Goal: Task Accomplishment & Management: Complete application form

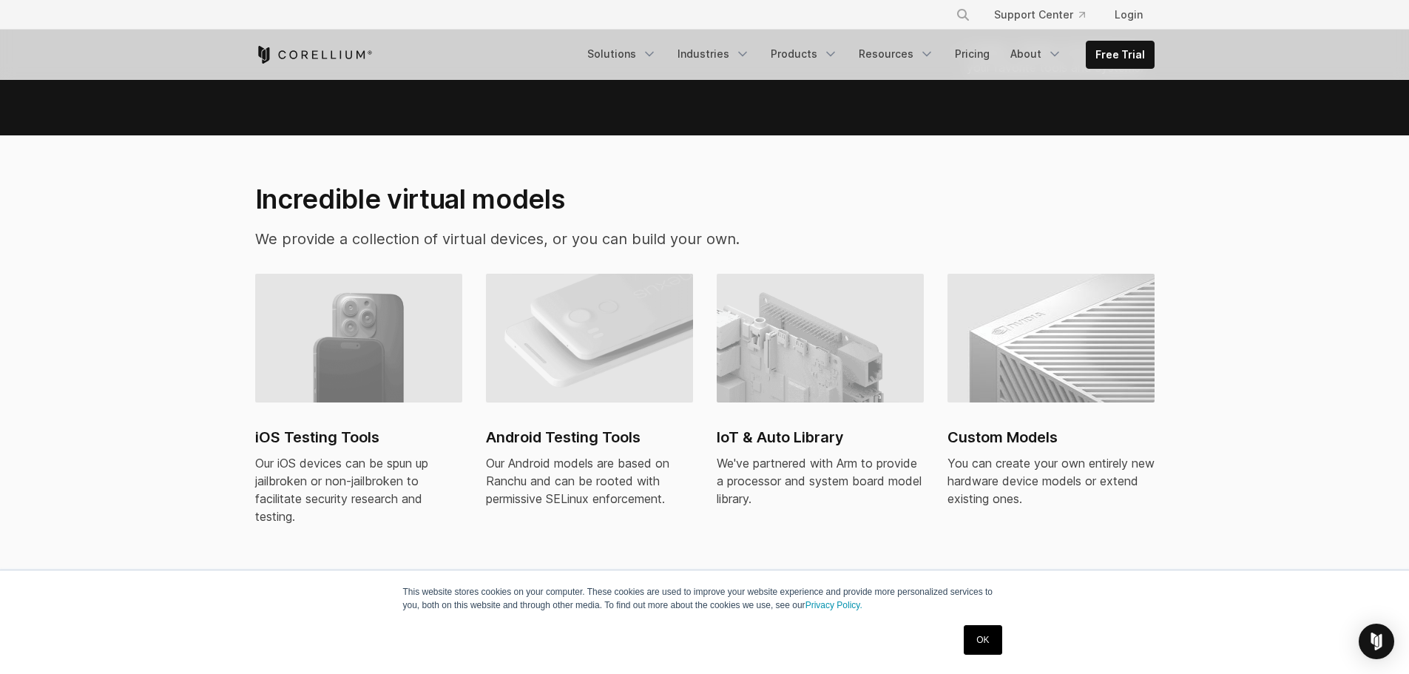
scroll to position [962, 0]
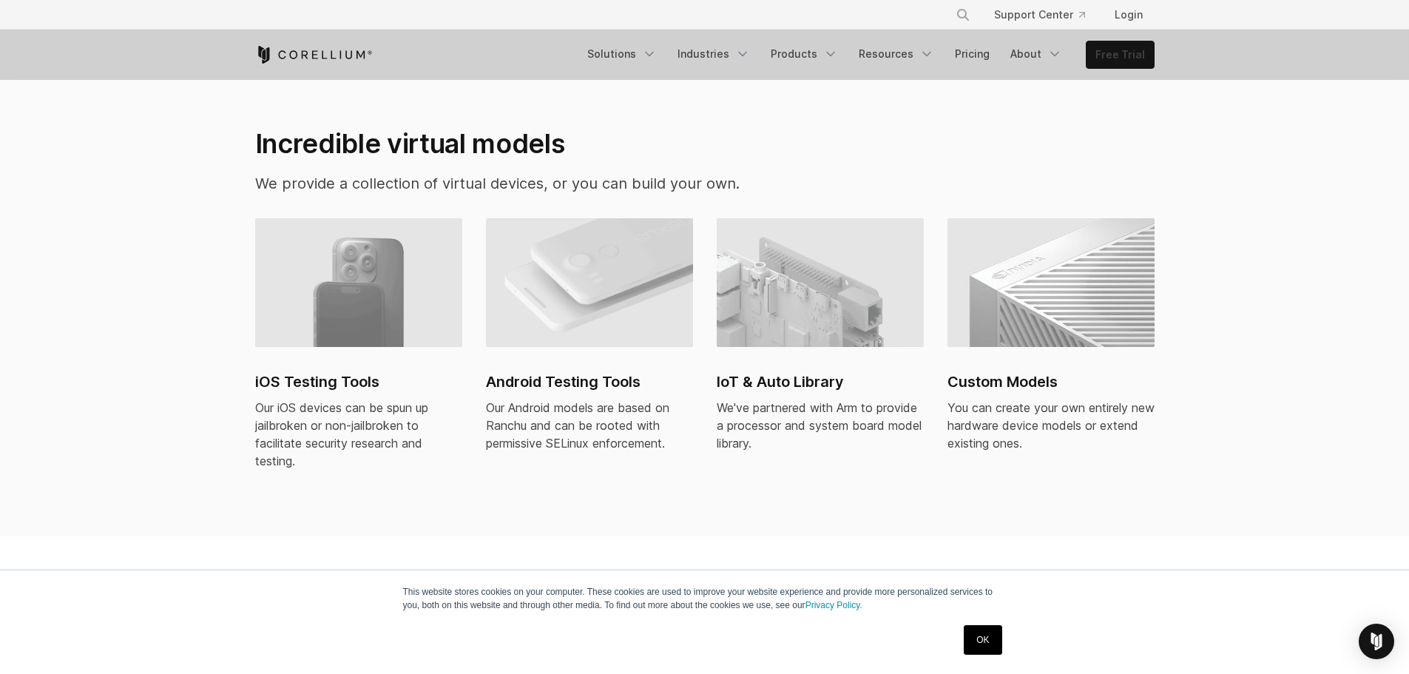
click at [1125, 50] on link "Free Trial" at bounding box center [1120, 54] width 67 height 27
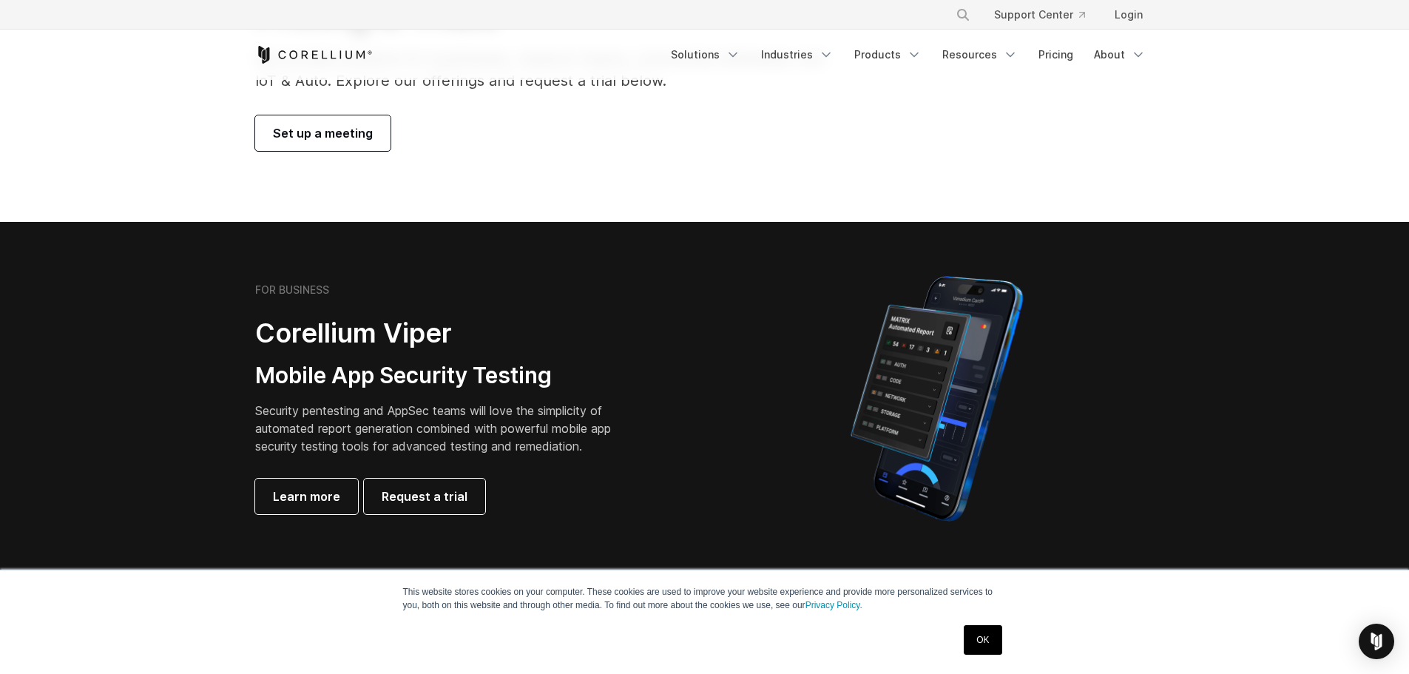
scroll to position [148, 0]
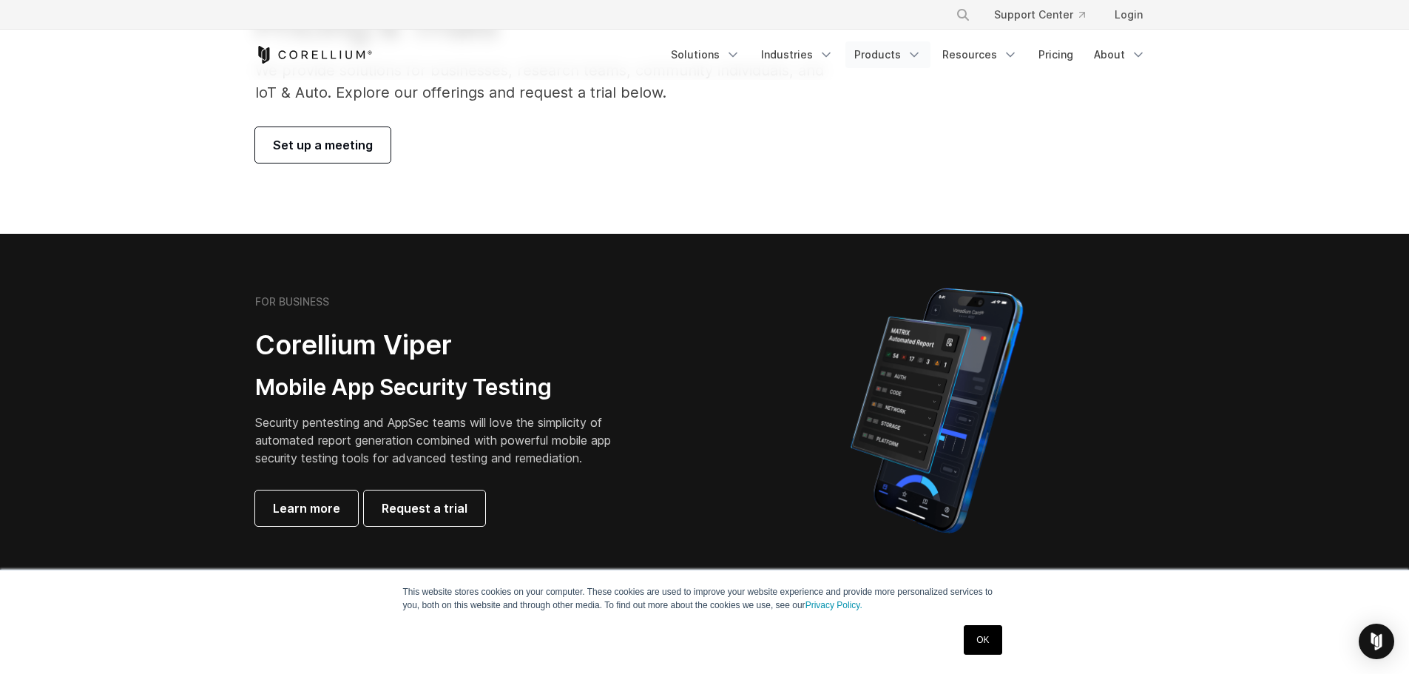
click at [877, 54] on link "Products" at bounding box center [887, 54] width 85 height 27
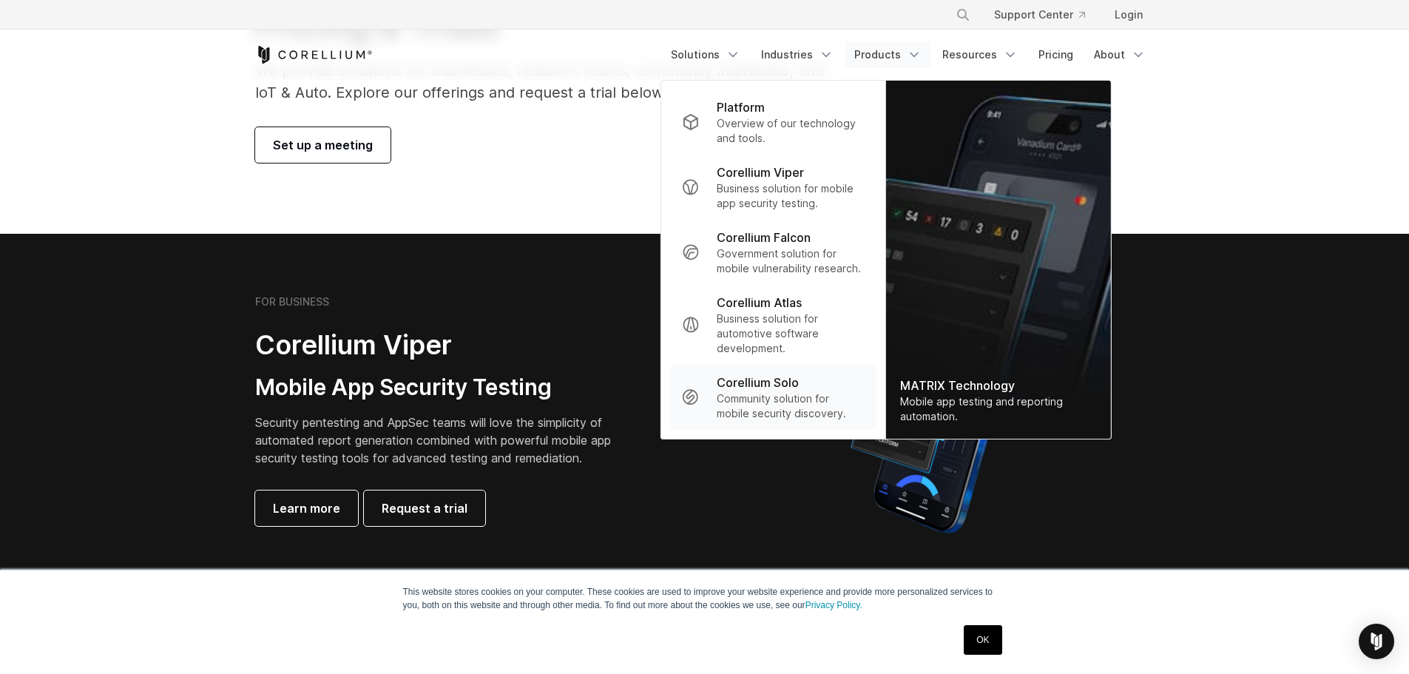
click at [757, 396] on p "Community solution for mobile security discovery." at bounding box center [790, 406] width 147 height 30
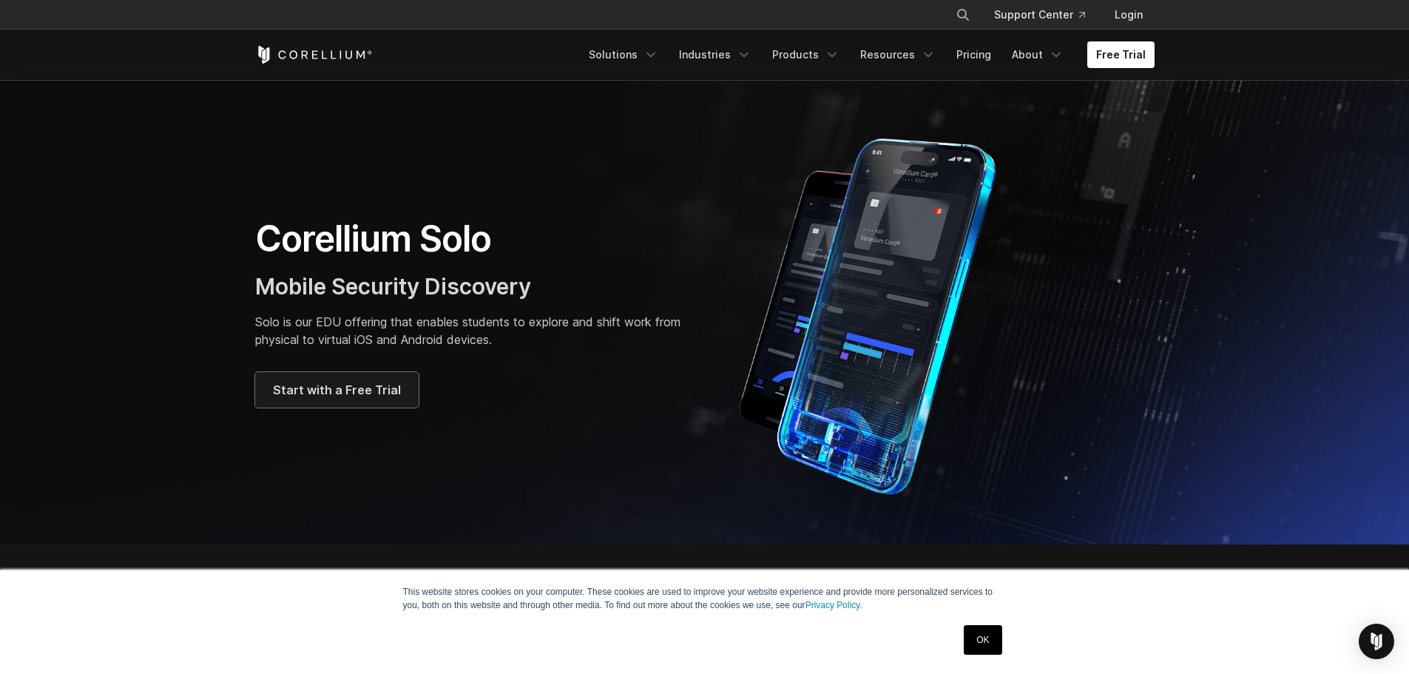
click at [353, 387] on span "Start with a Free Trial" at bounding box center [337, 390] width 128 height 18
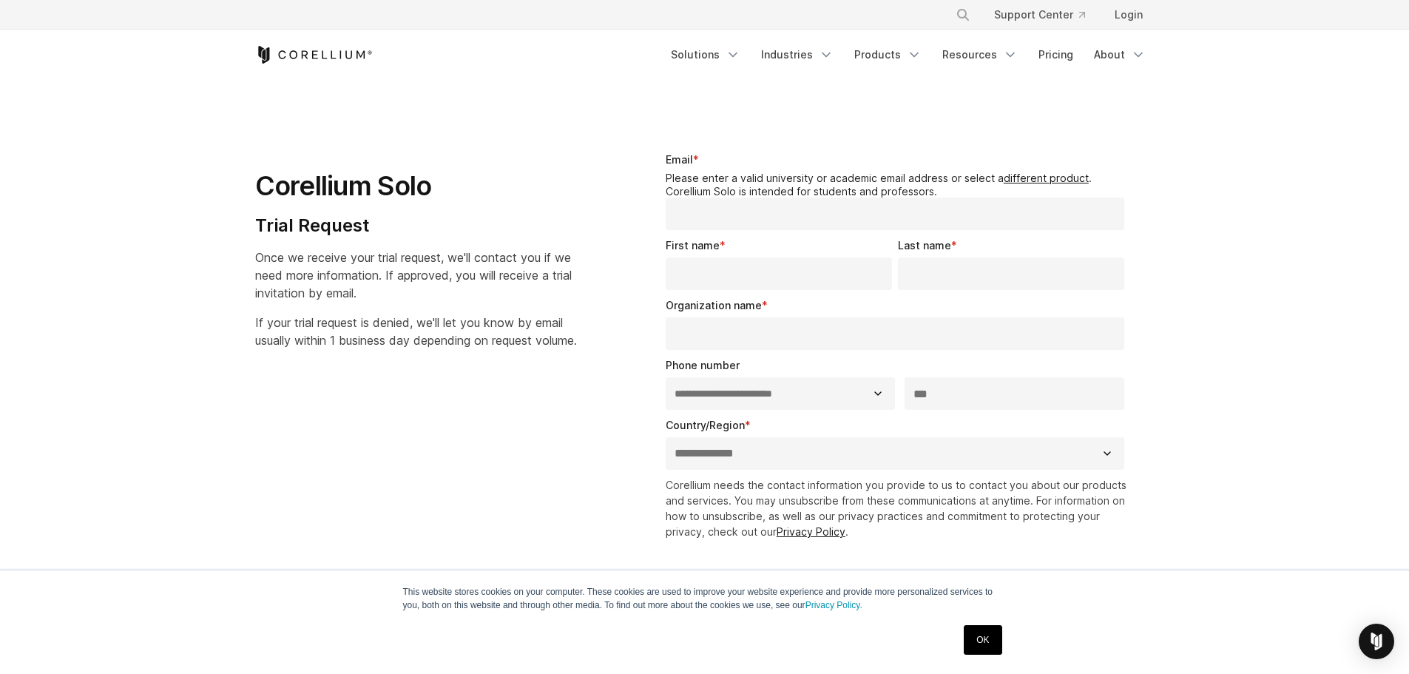
select select "**"
click at [777, 227] on input "Email *" at bounding box center [895, 213] width 459 height 33
click at [679, 188] on legend "Please enter a valid university or academic email address or select a different…" at bounding box center [898, 185] width 465 height 26
click at [712, 205] on input "Email *" at bounding box center [895, 213] width 459 height 33
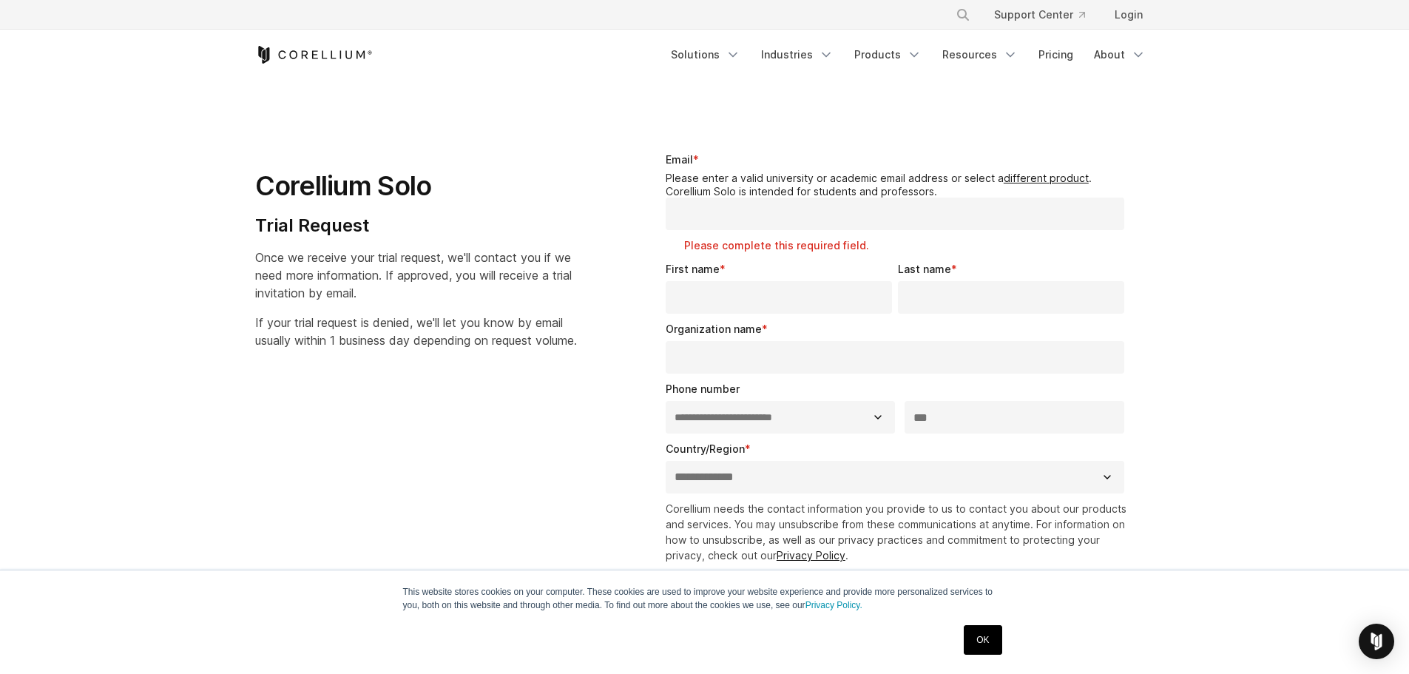
click at [910, 177] on legend "Please enter a valid university or academic email address or select a different…" at bounding box center [898, 185] width 465 height 26
drag, startPoint x: 1036, startPoint y: 169, endPoint x: 1003, endPoint y: 183, distance: 36.1
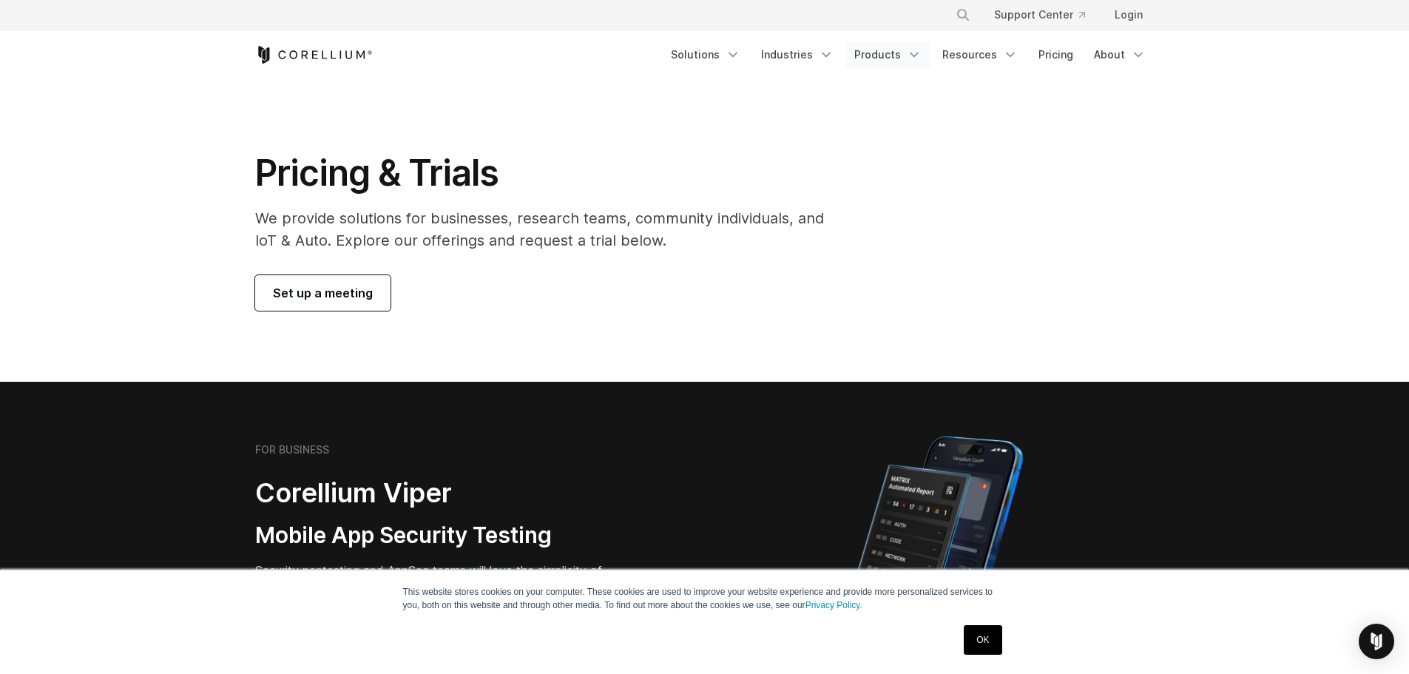
click at [893, 60] on link "Products" at bounding box center [887, 54] width 85 height 27
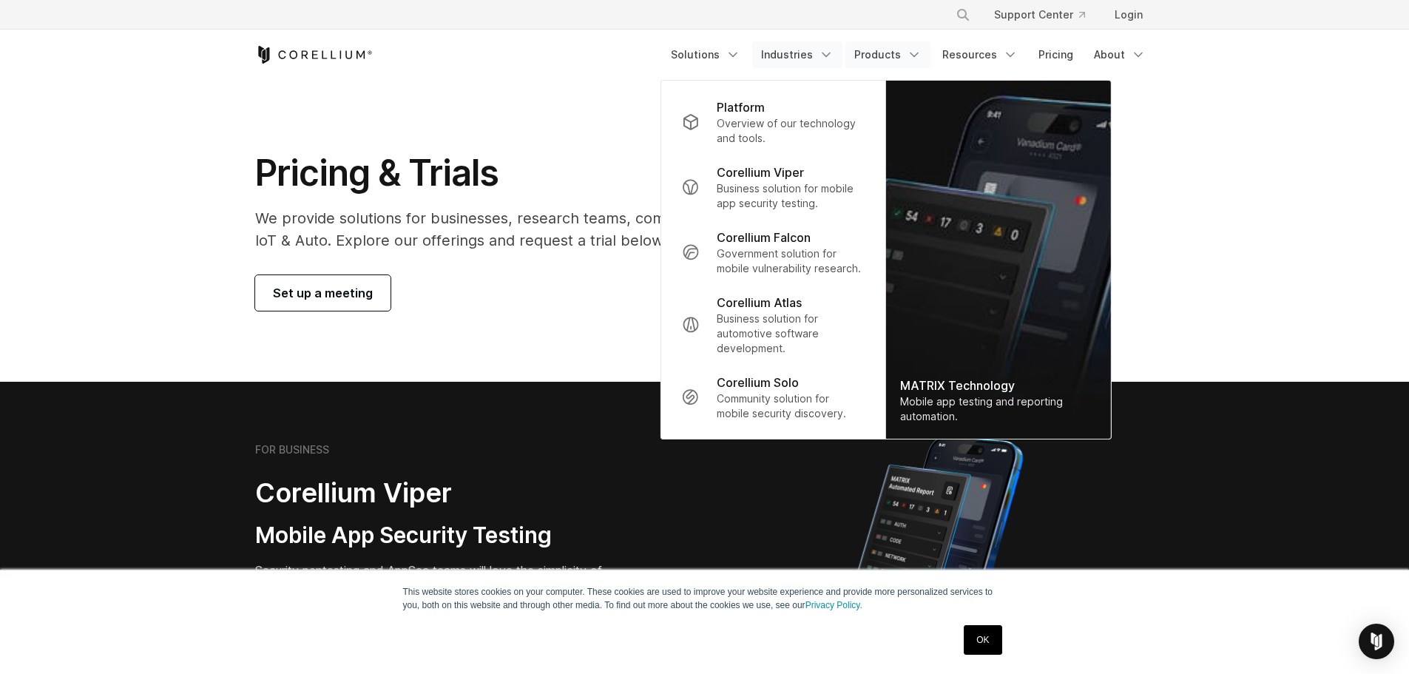
click at [774, 53] on link "Industries" at bounding box center [797, 54] width 90 height 27
